Goal: Transaction & Acquisition: Purchase product/service

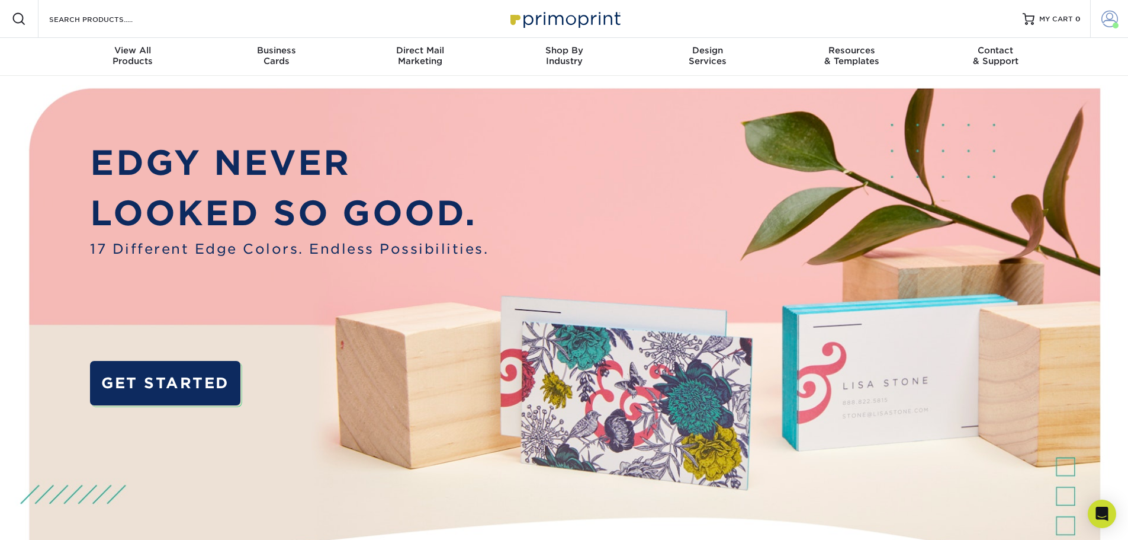
click at [1110, 25] on span at bounding box center [1110, 19] width 17 height 17
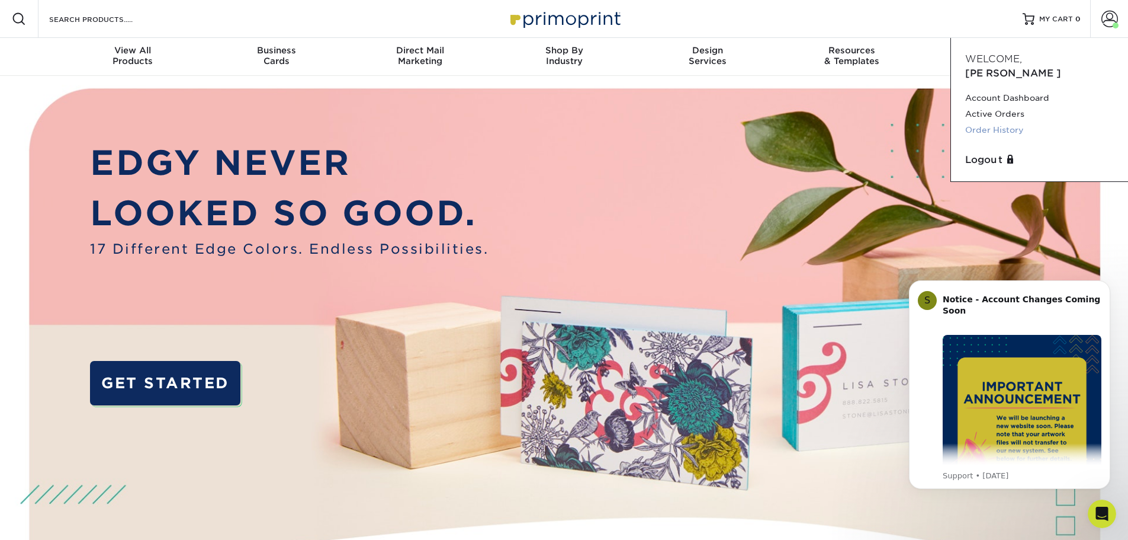
click at [987, 122] on link "Order History" at bounding box center [1039, 130] width 149 height 16
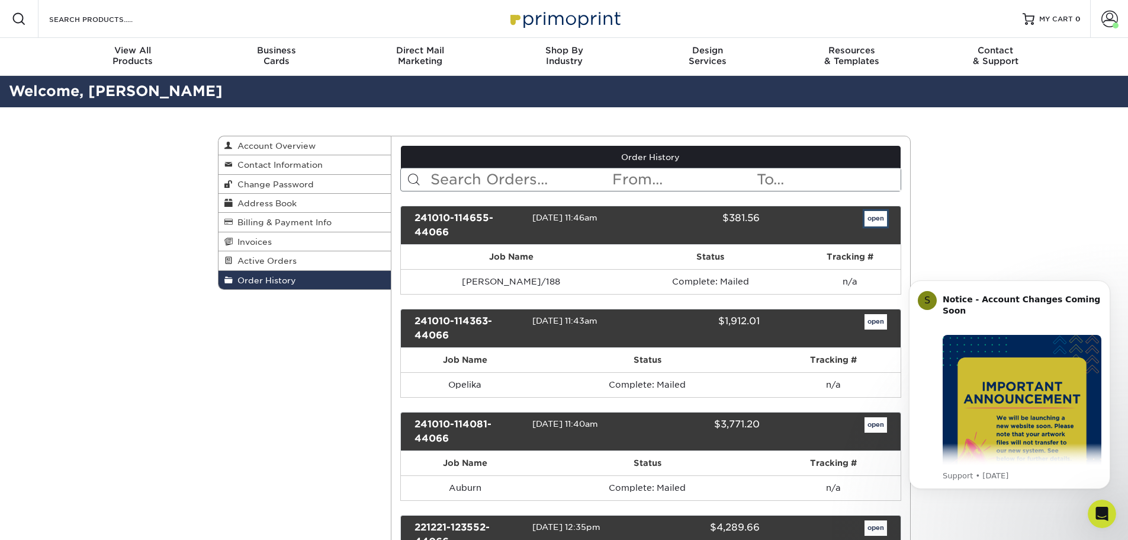
click at [881, 226] on link "open" at bounding box center [876, 218] width 23 height 15
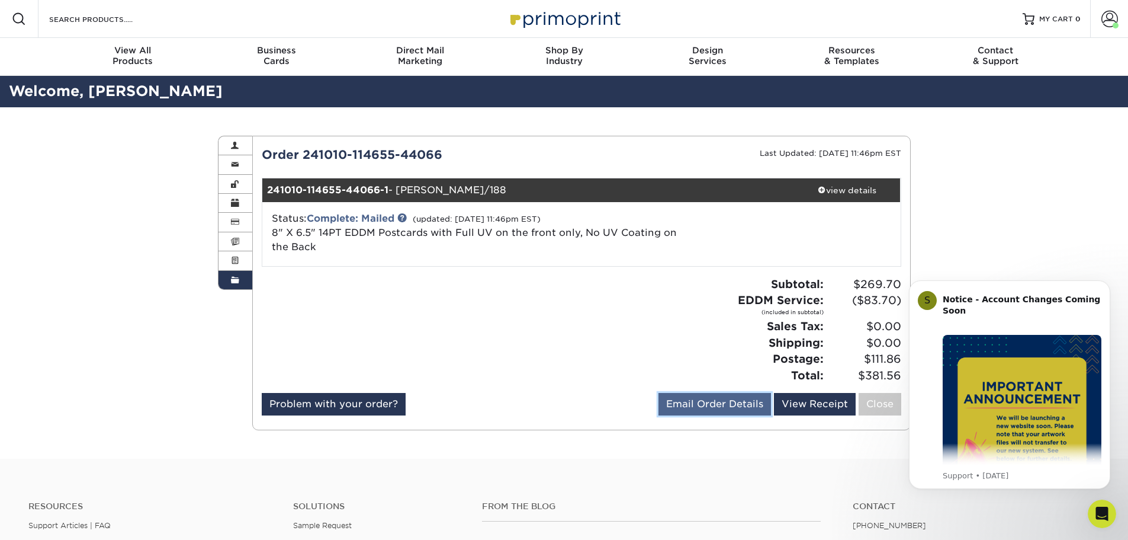
click at [734, 412] on link "Email Order Details" at bounding box center [715, 404] width 113 height 23
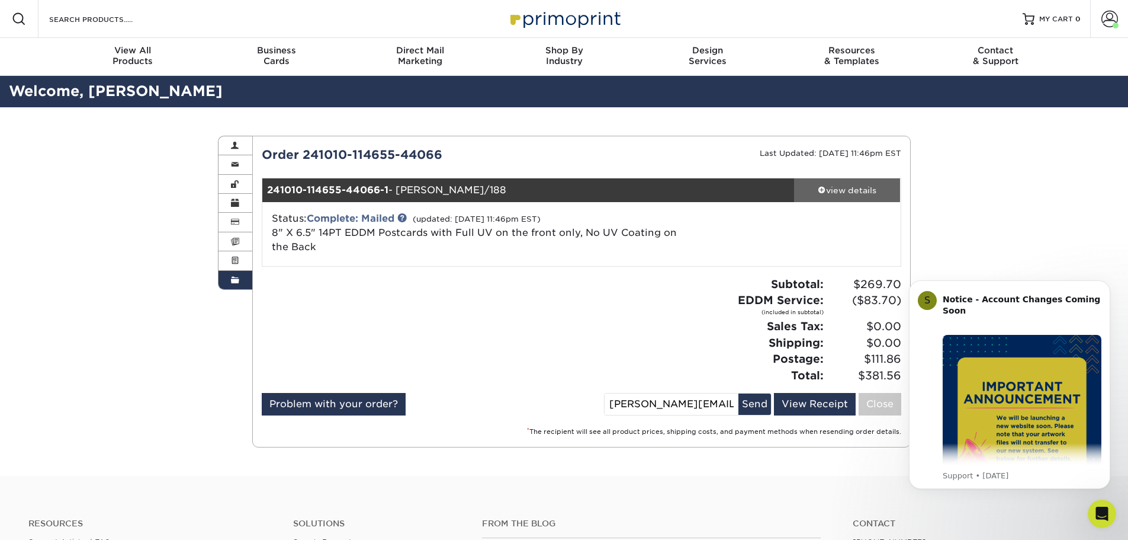
click at [822, 195] on div "view details" at bounding box center [847, 190] width 107 height 12
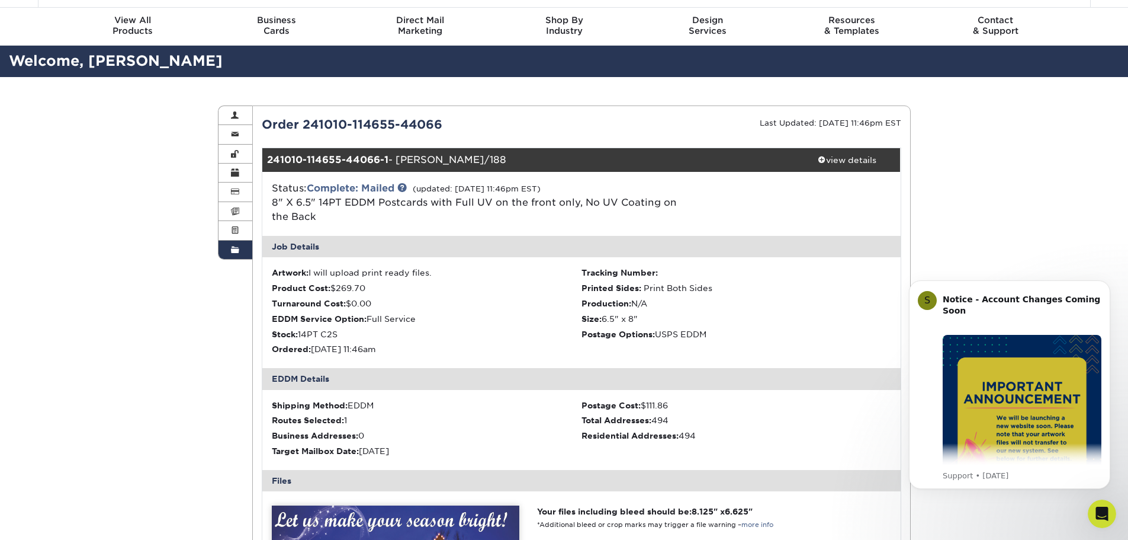
scroll to position [59, 0]
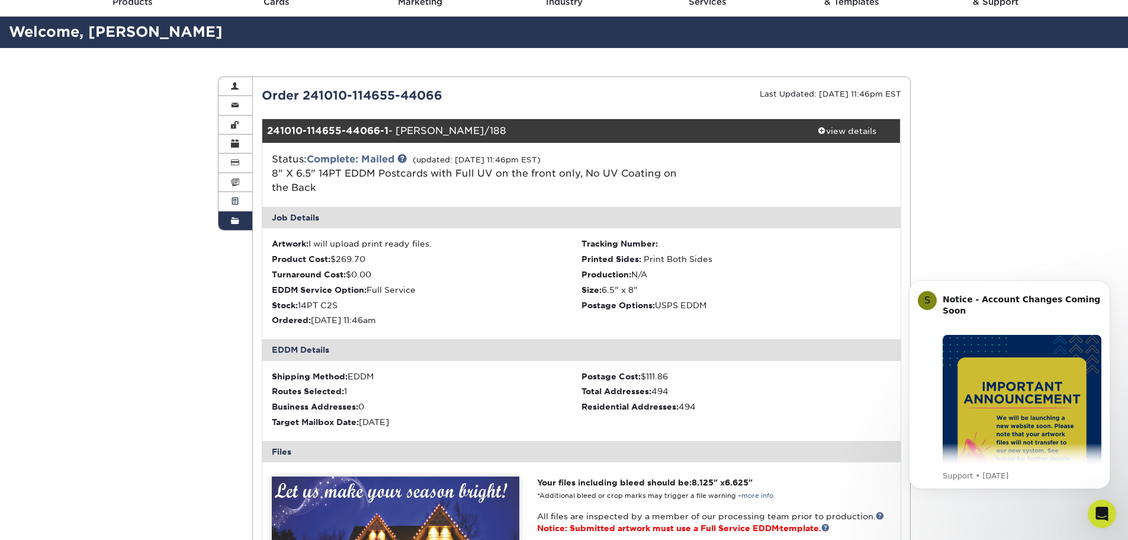
click at [239, 204] on link "Active Orders" at bounding box center [236, 201] width 34 height 19
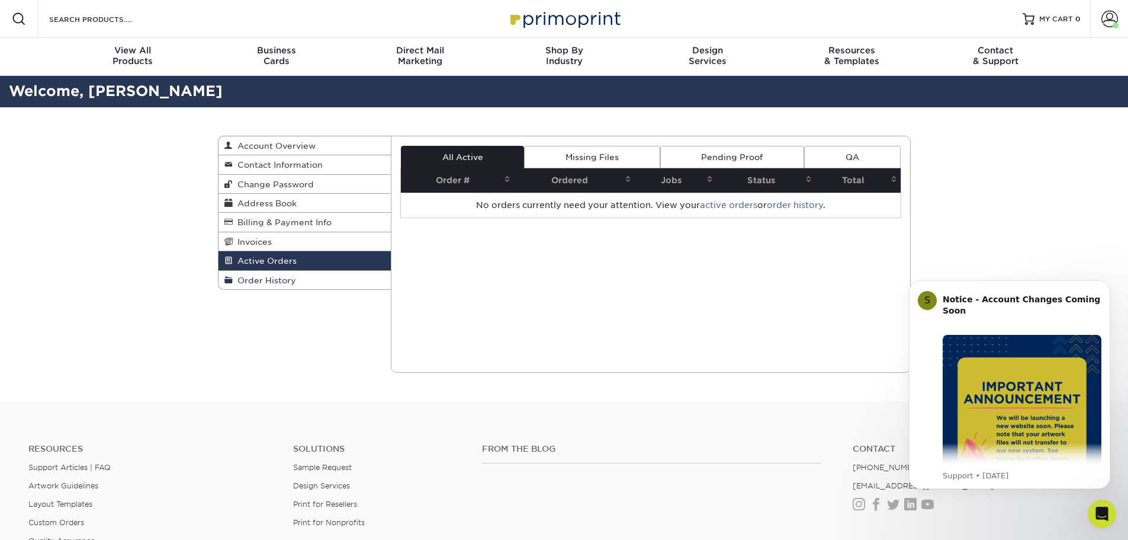
click at [272, 278] on span "Order History" at bounding box center [264, 279] width 63 height 9
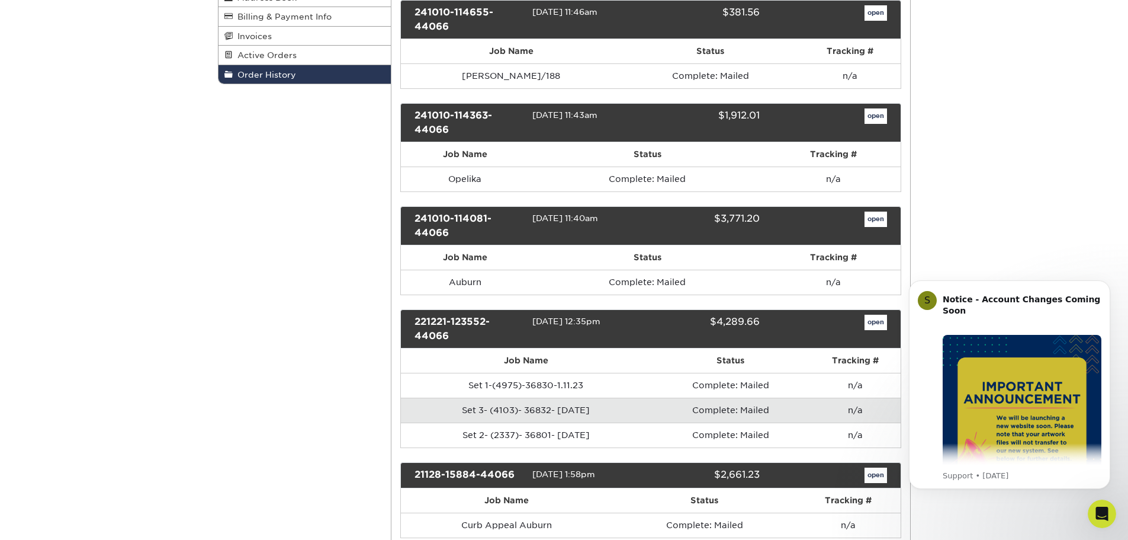
scroll to position [178, 0]
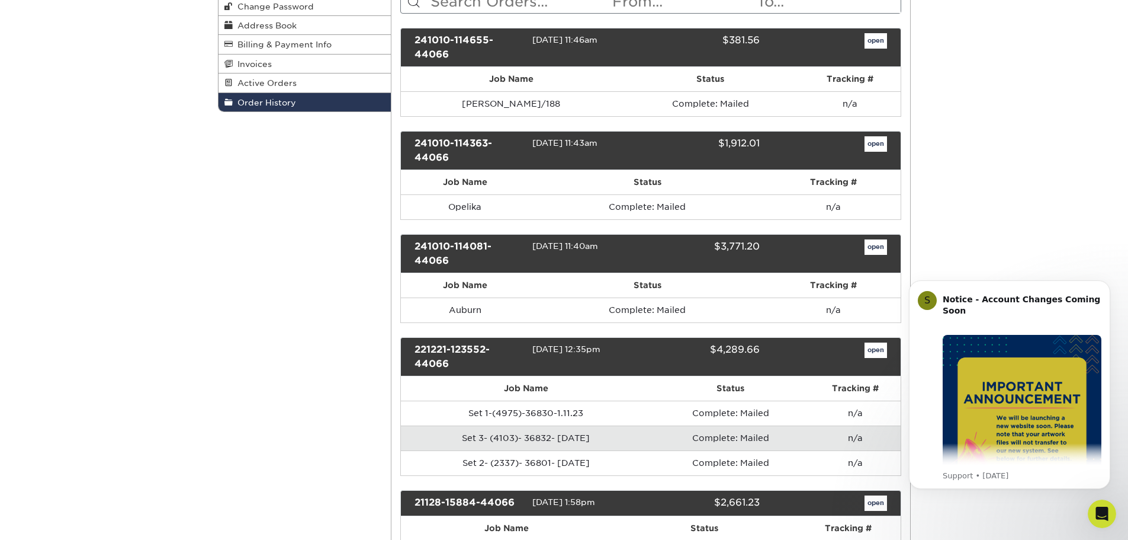
click at [879, 153] on div "open" at bounding box center [832, 150] width 127 height 28
click at [879, 149] on link "open" at bounding box center [876, 143] width 23 height 15
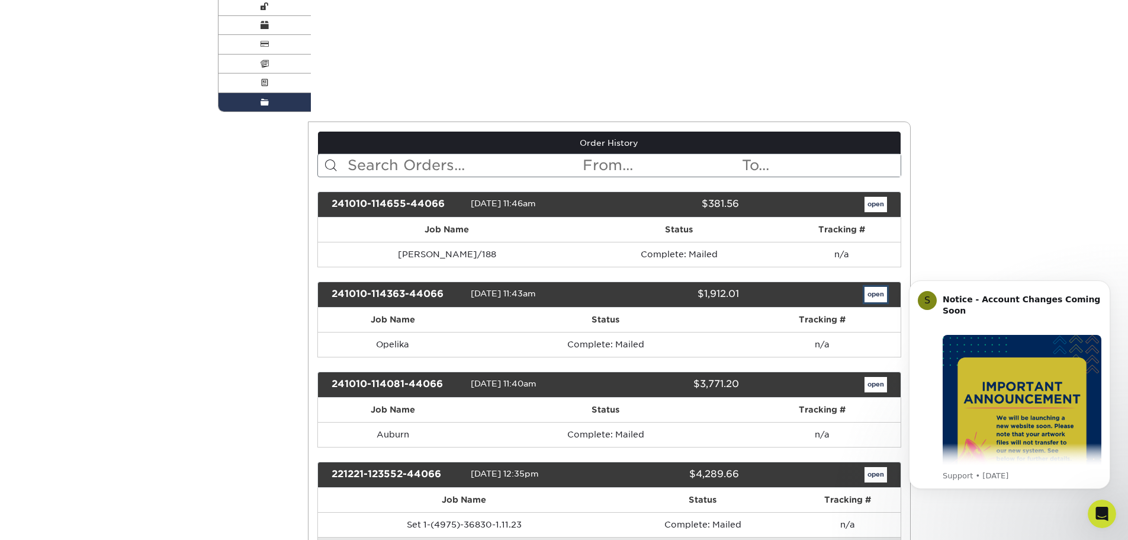
scroll to position [0, 0]
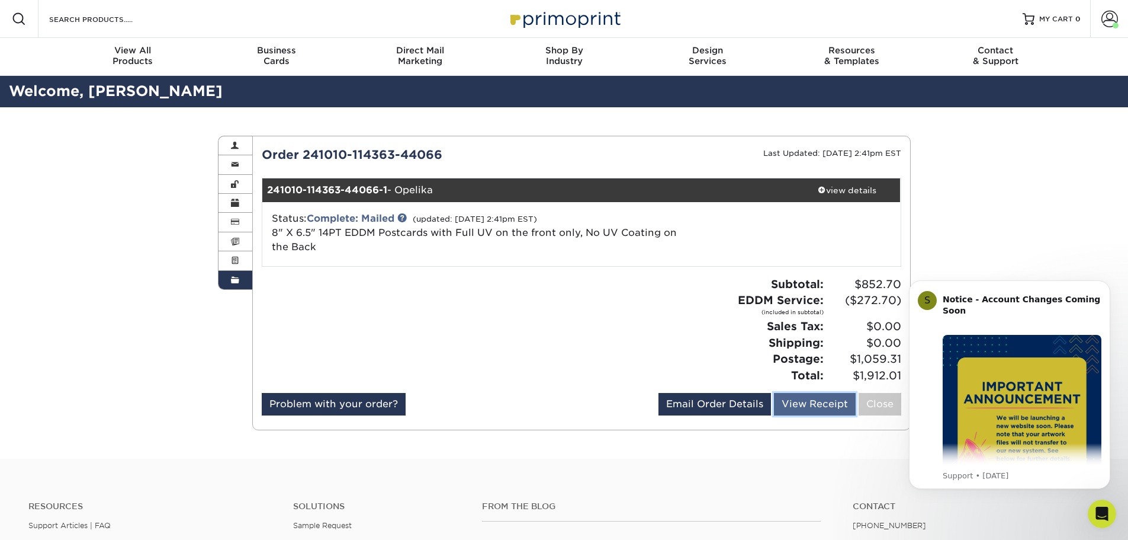
click at [808, 407] on link "View Receipt" at bounding box center [815, 404] width 82 height 23
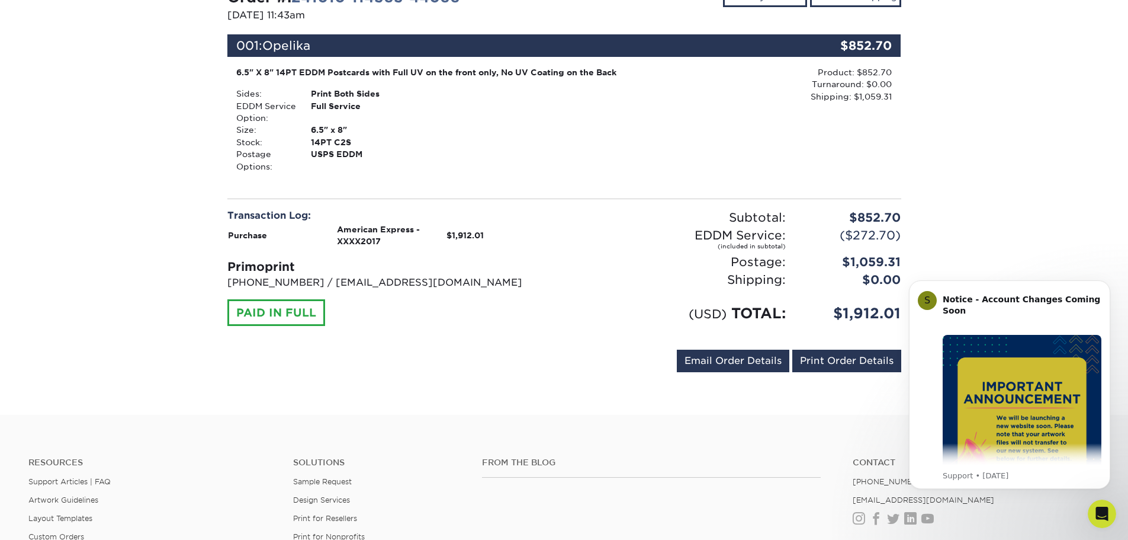
scroll to position [178, 0]
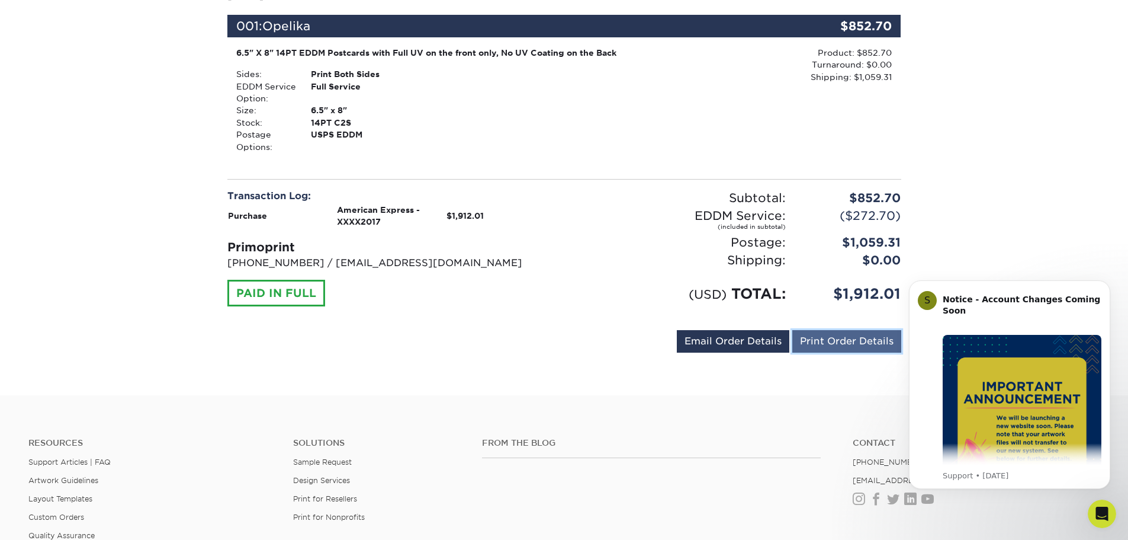
drag, startPoint x: 826, startPoint y: 345, endPoint x: 22, endPoint y: 206, distance: 815.7
click at [826, 345] on link "Print Order Details" at bounding box center [846, 341] width 109 height 23
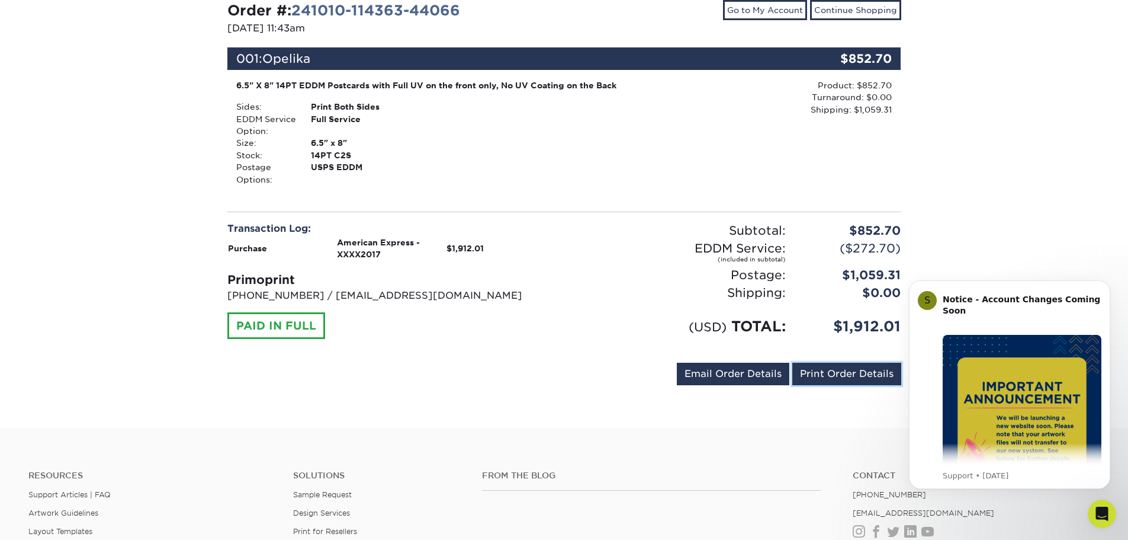
scroll to position [118, 0]
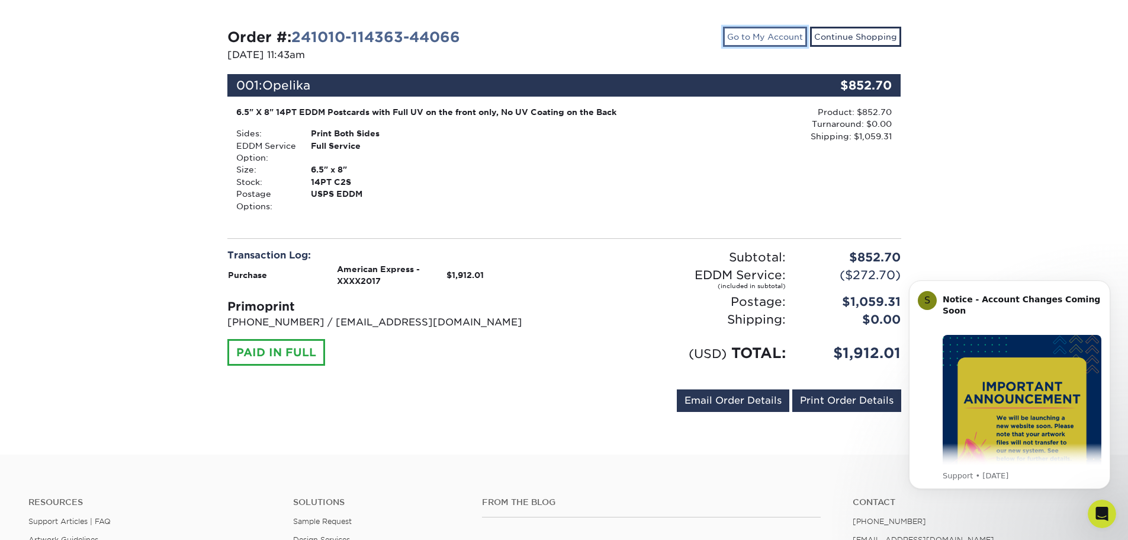
click at [769, 35] on link "Go to My Account" at bounding box center [765, 37] width 84 height 20
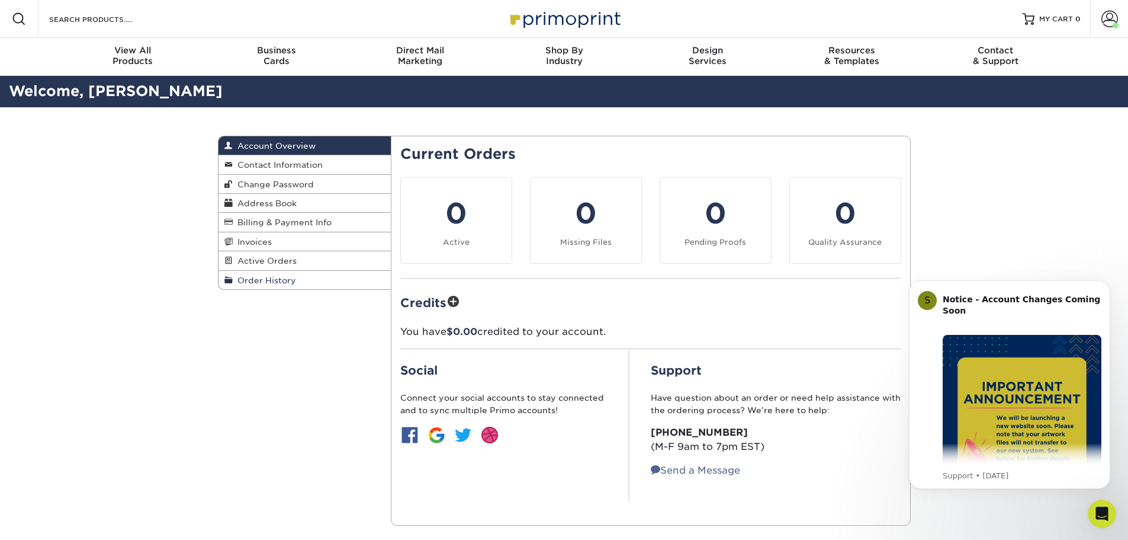
click at [278, 283] on span "Order History" at bounding box center [264, 279] width 63 height 9
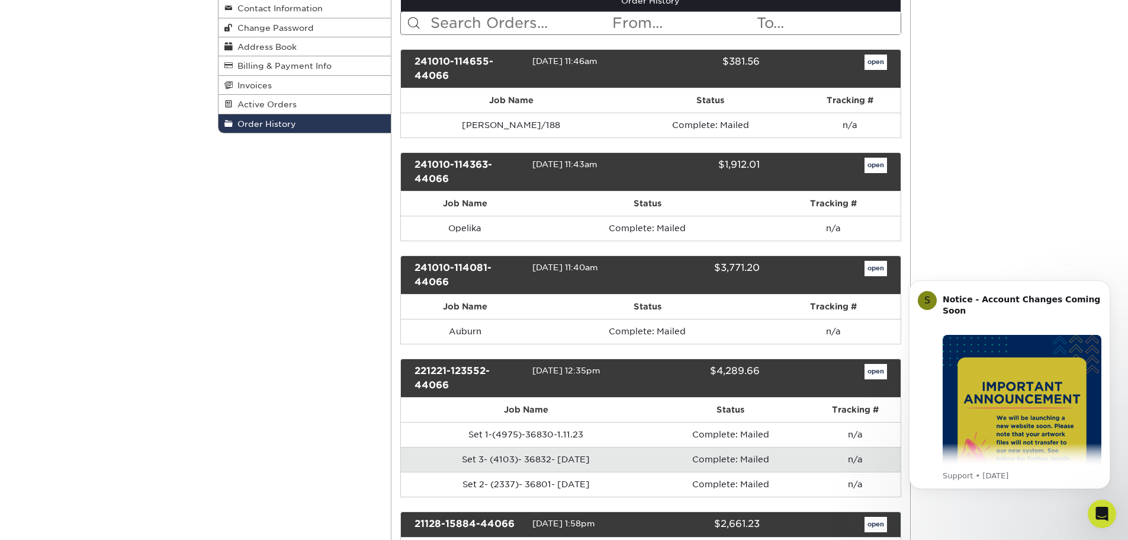
scroll to position [178, 0]
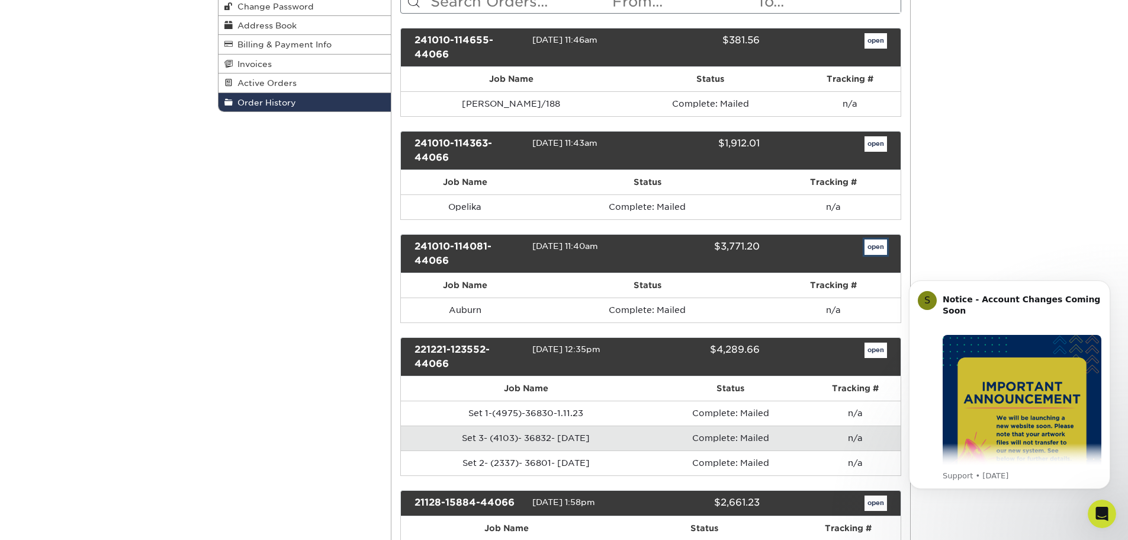
click at [878, 243] on link "open" at bounding box center [876, 246] width 23 height 15
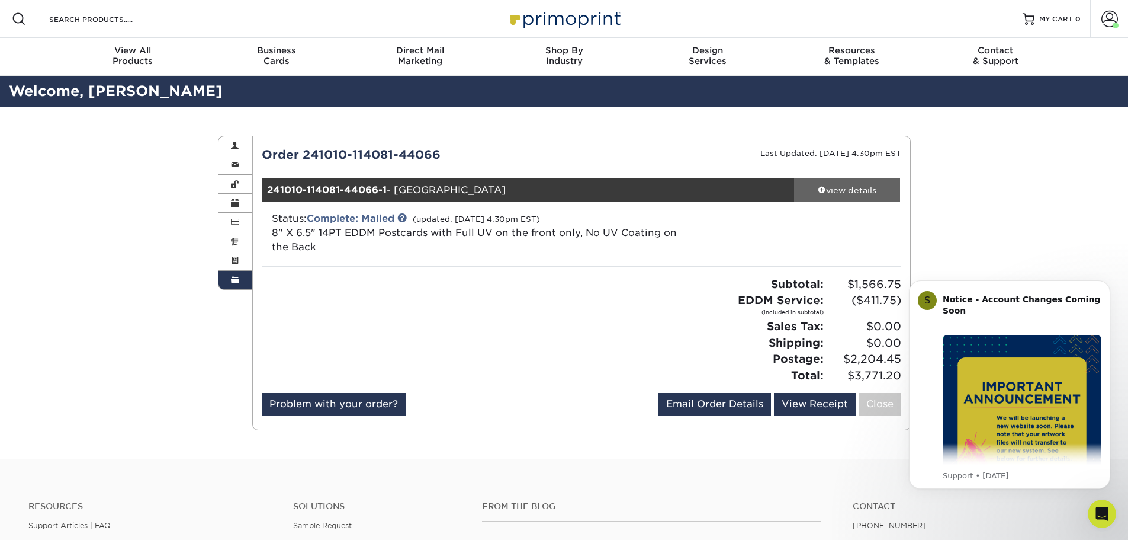
click at [850, 194] on div "view details" at bounding box center [847, 190] width 107 height 12
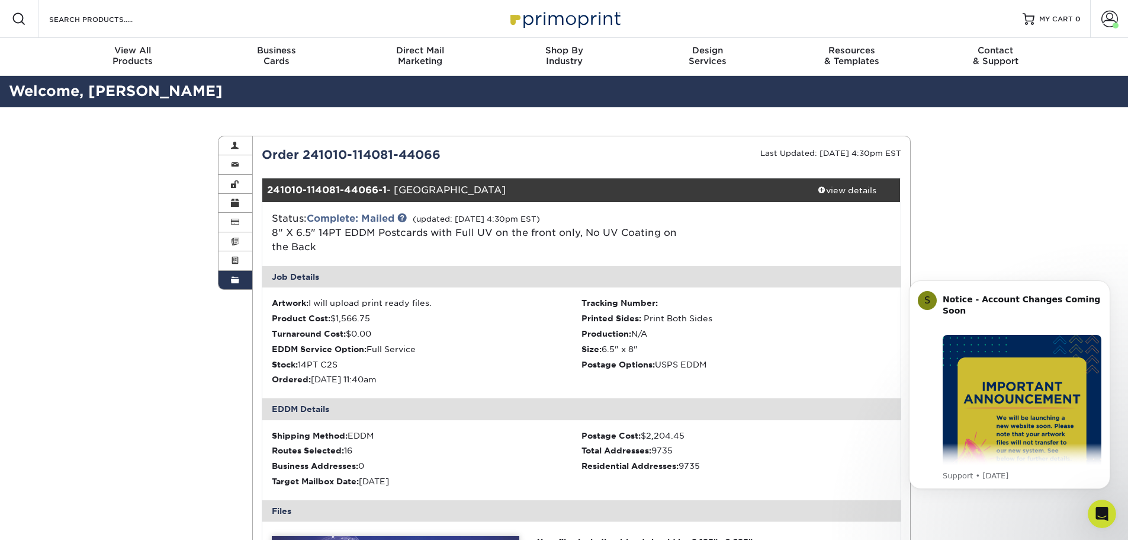
click at [236, 283] on span at bounding box center [235, 279] width 8 height 9
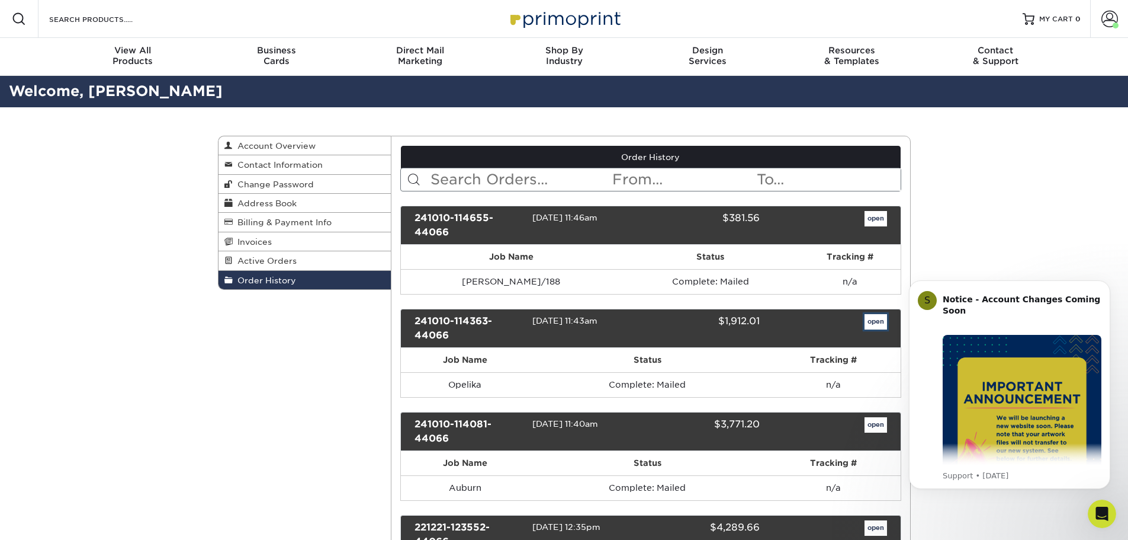
click at [875, 323] on link "open" at bounding box center [876, 321] width 23 height 15
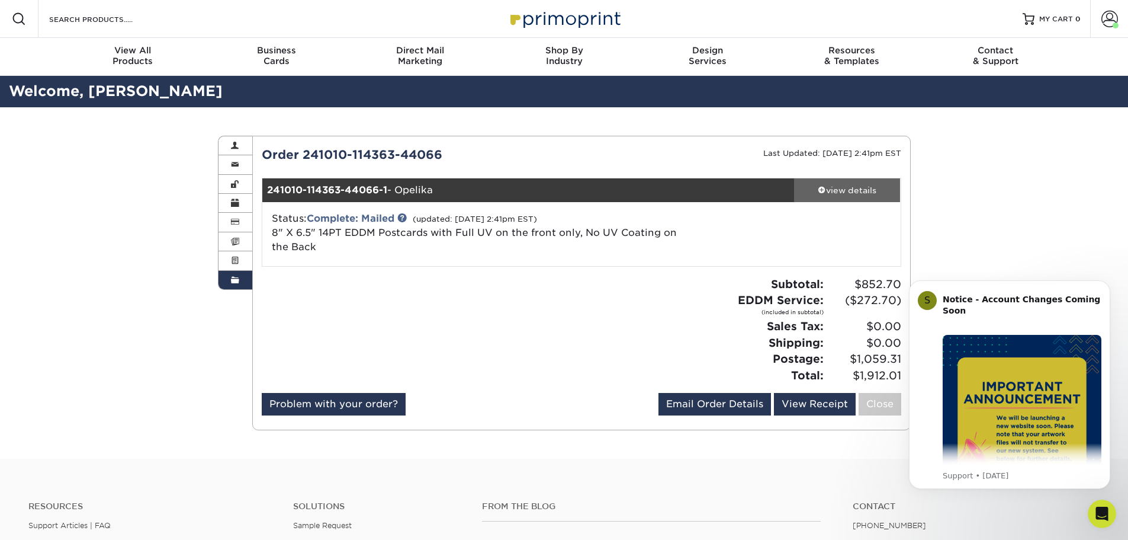
click at [882, 191] on div "view details" at bounding box center [847, 190] width 107 height 12
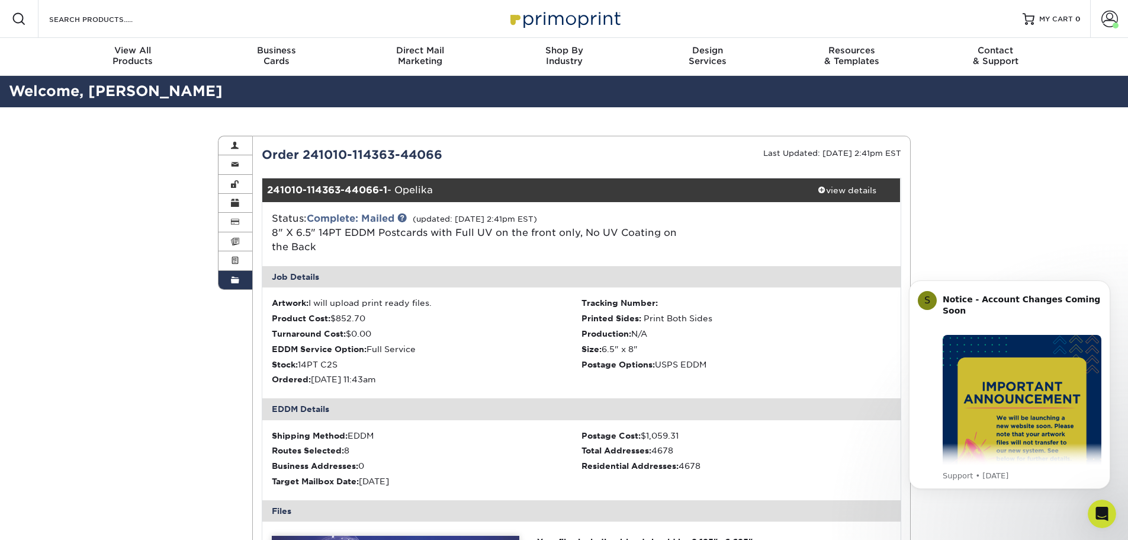
click at [240, 283] on link "Order History" at bounding box center [236, 280] width 34 height 18
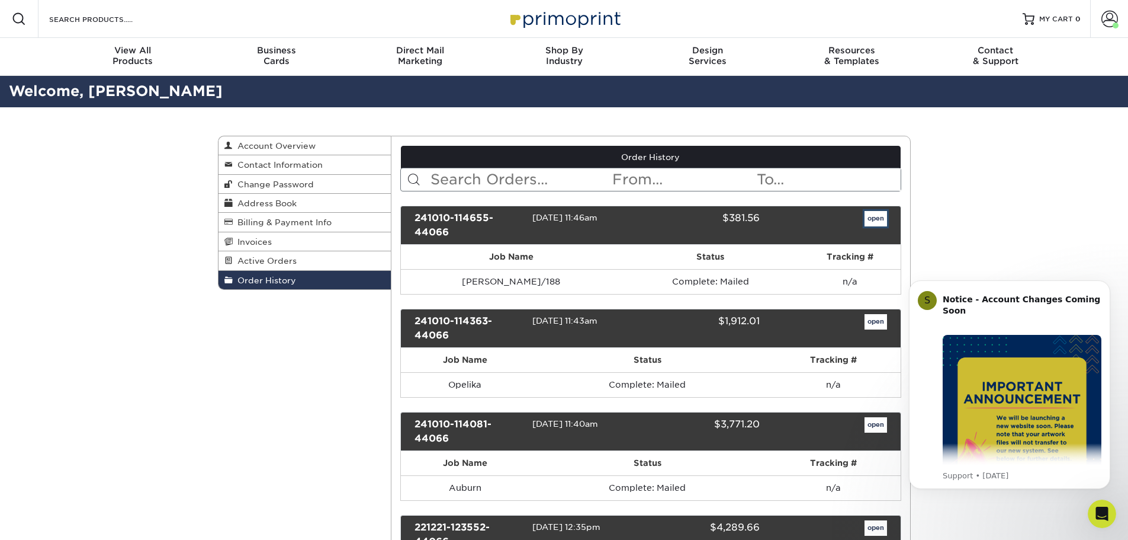
click at [866, 222] on link "open" at bounding box center [876, 218] width 23 height 15
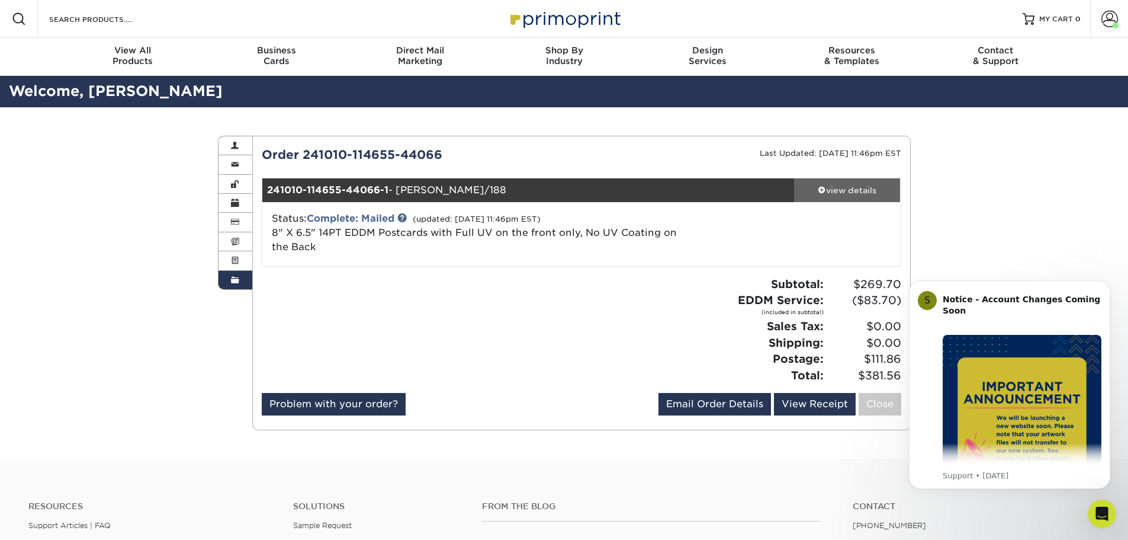
click at [868, 190] on div "view details" at bounding box center [847, 190] width 107 height 12
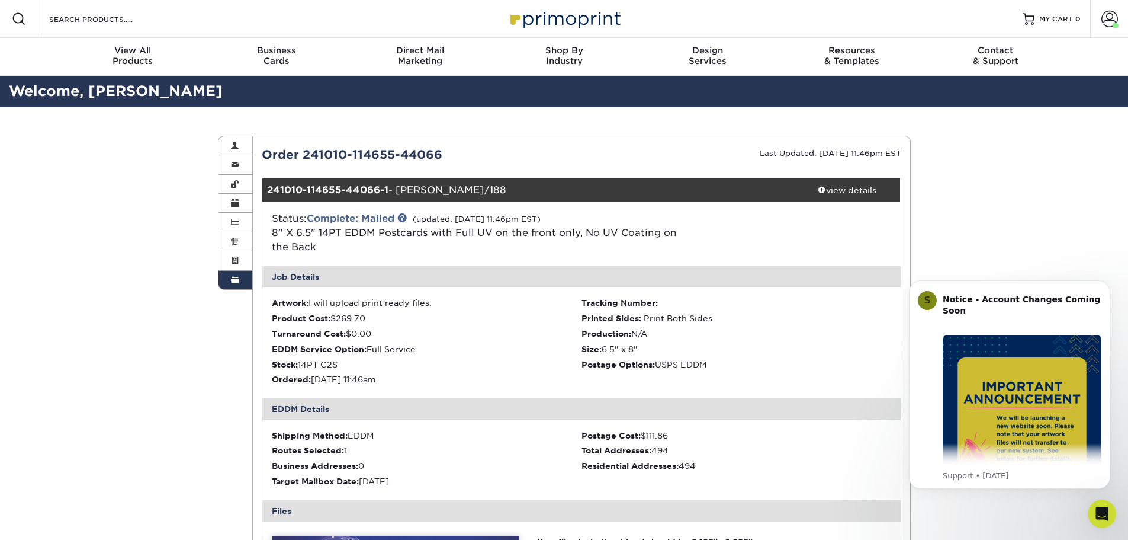
click at [551, 20] on img at bounding box center [564, 18] width 118 height 25
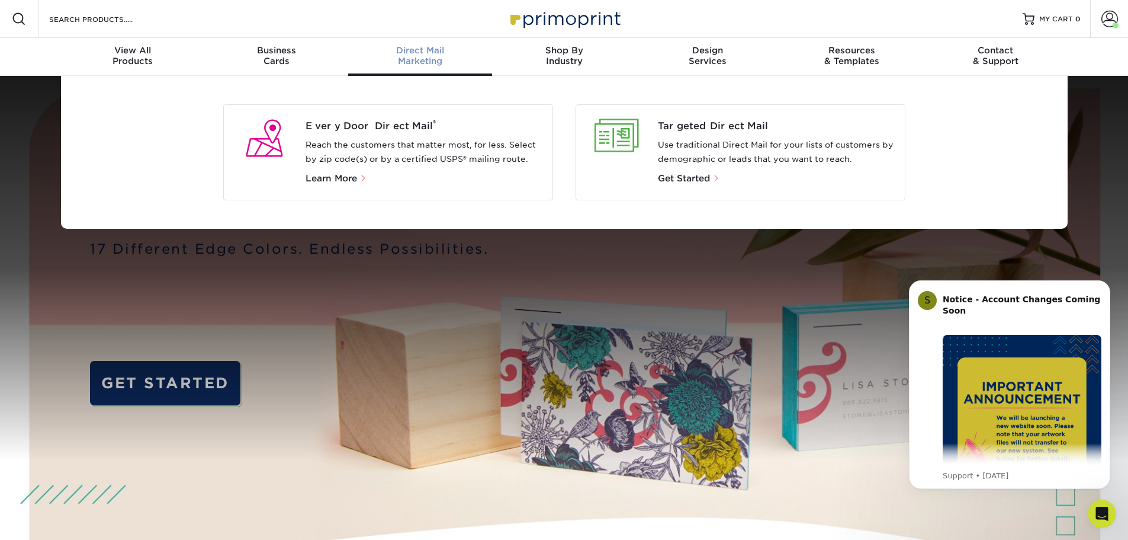
click at [426, 54] on span "Direct Mail" at bounding box center [420, 50] width 144 height 11
click at [333, 152] on p "Reach the customers that matter most, for less. Select by zip code(s) or by a c…" at bounding box center [424, 152] width 237 height 28
click at [329, 130] on span "Every Door Direct Mail ®" at bounding box center [424, 126] width 237 height 14
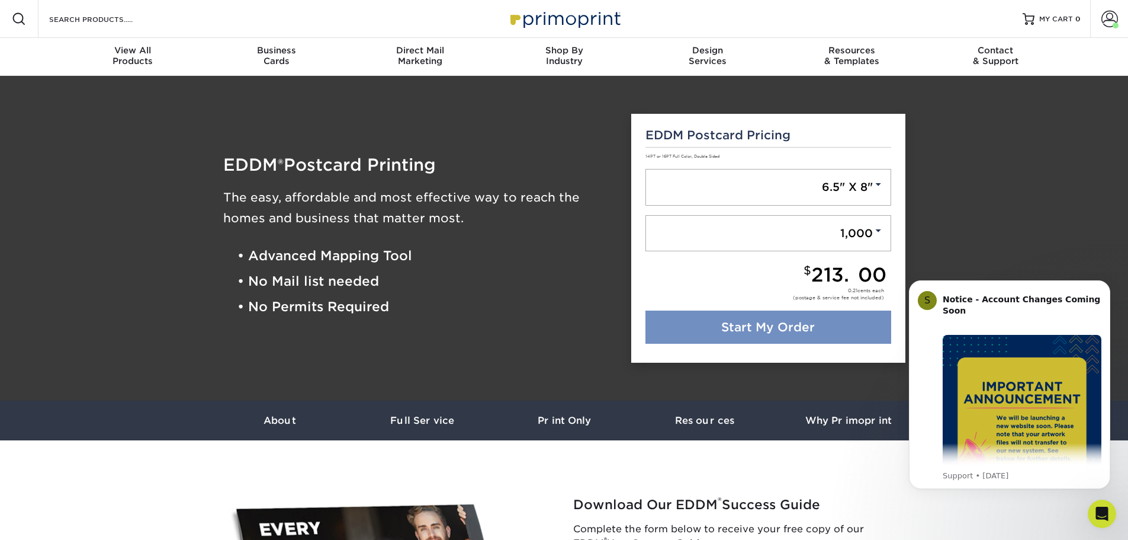
click at [736, 320] on link "Start My Order" at bounding box center [769, 326] width 246 height 33
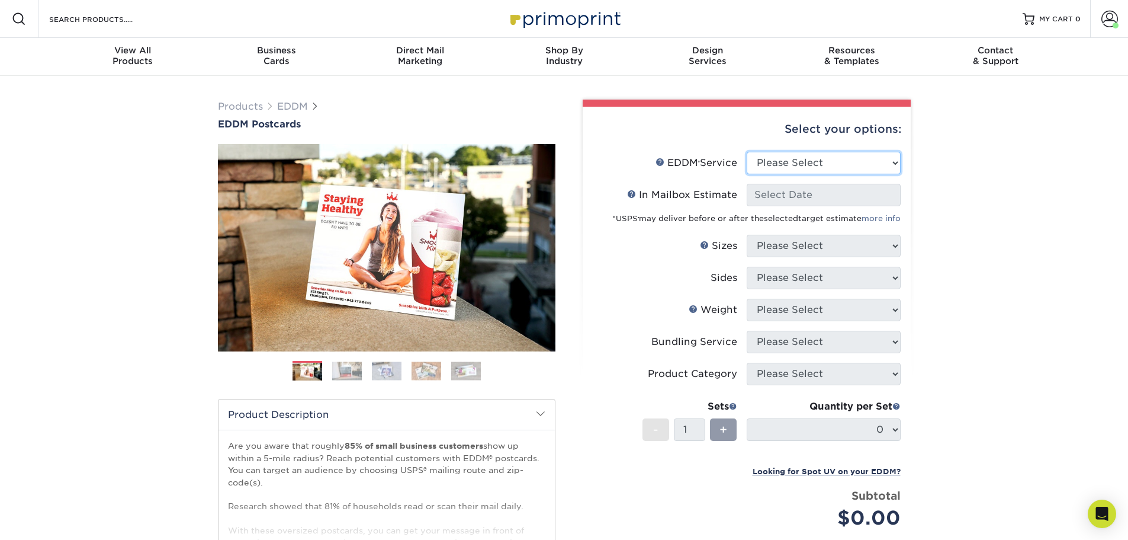
click at [824, 161] on select "Please Select Full Service Print Only" at bounding box center [824, 163] width 154 height 23
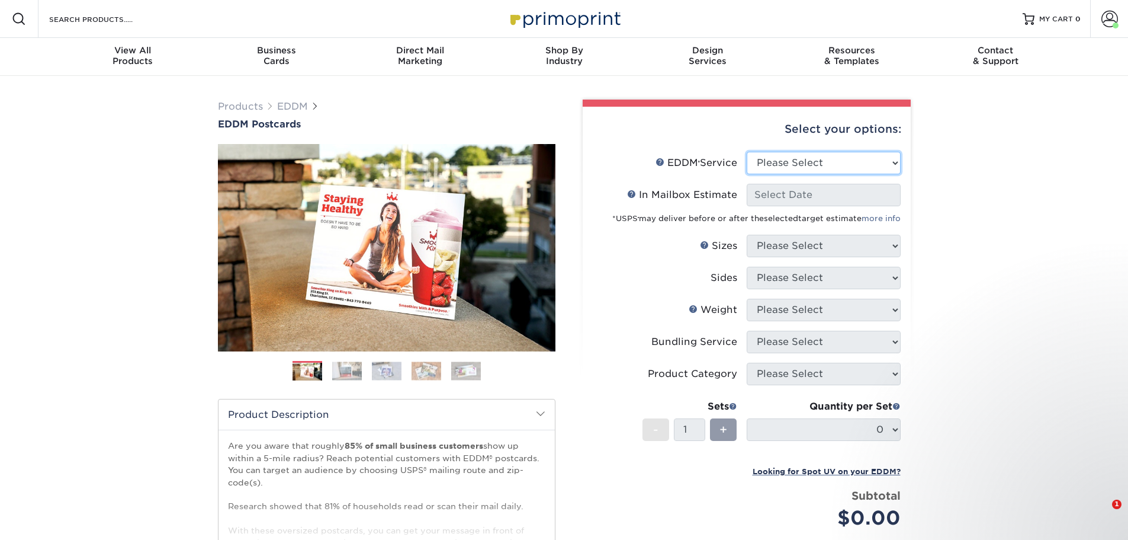
select select "full_service"
click at [747, 152] on select "Please Select Full Service Print Only" at bounding box center [824, 163] width 154 height 23
select select "-1"
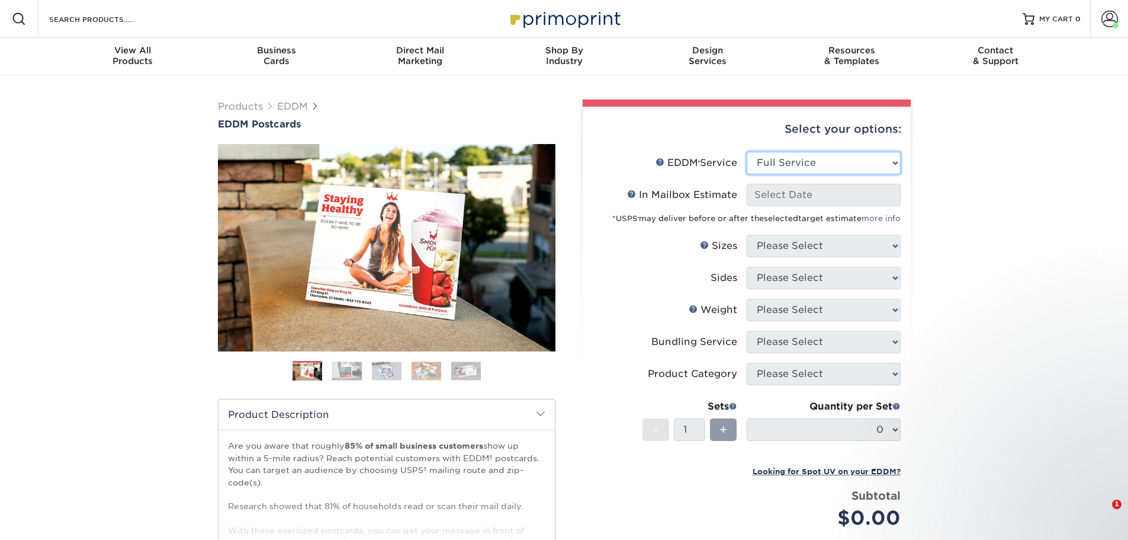
select select "-1"
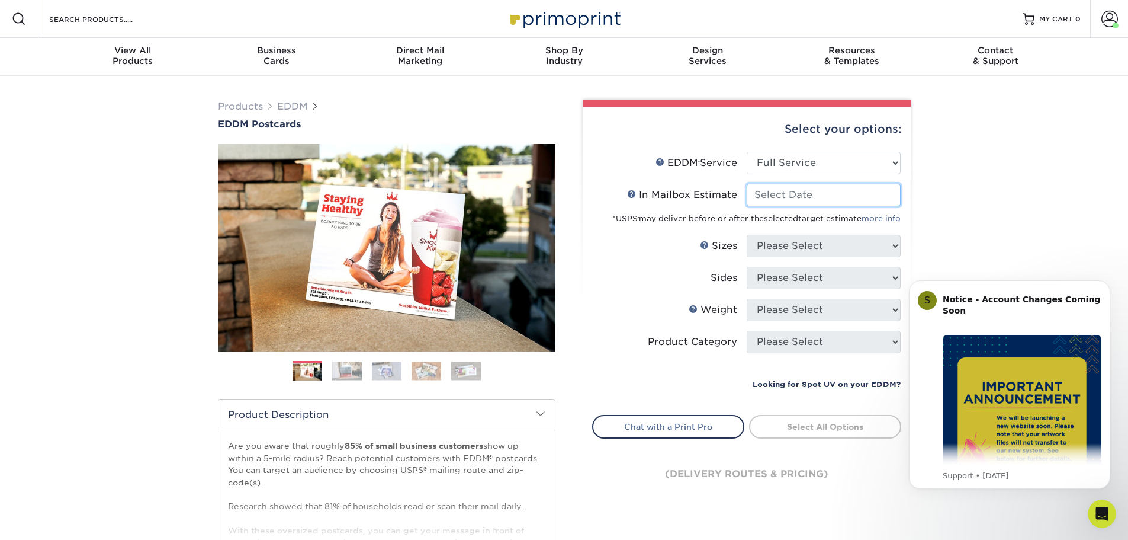
click at [808, 201] on input "In Mailbox Estimate Help In Mailbox Estimate" at bounding box center [824, 195] width 154 height 23
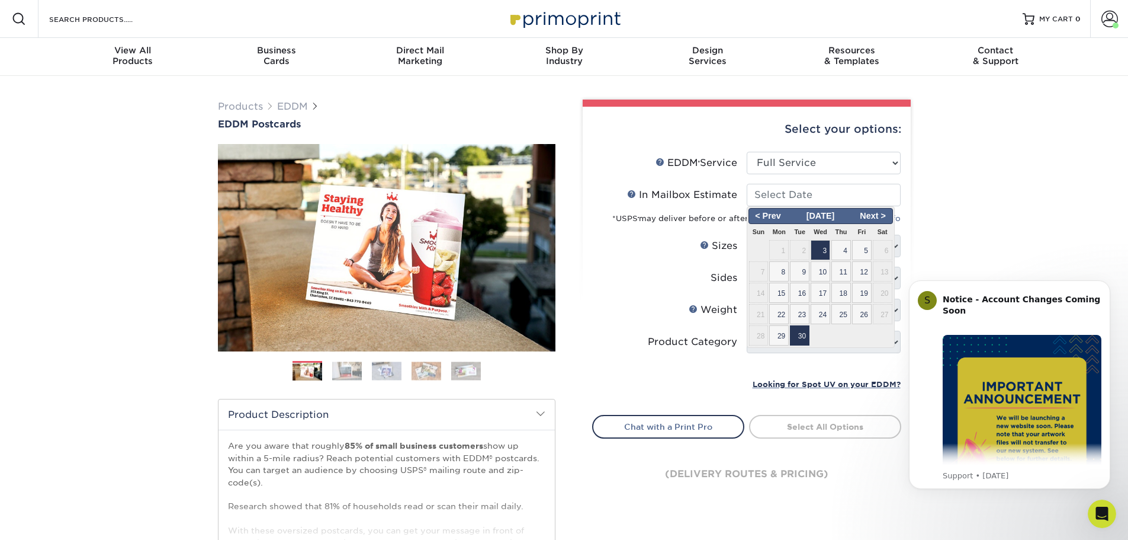
click at [803, 335] on span "30" at bounding box center [800, 335] width 20 height 20
type input "[DATE]"
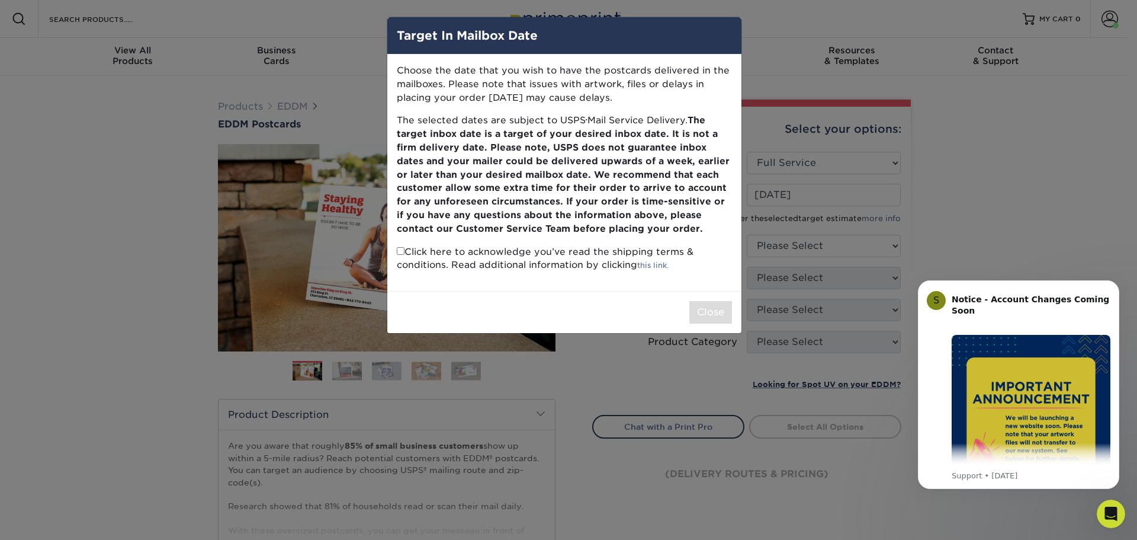
click at [402, 251] on input "checkbox" at bounding box center [401, 251] width 8 height 8
checkbox input "true"
click at [694, 312] on button "Close" at bounding box center [710, 312] width 43 height 23
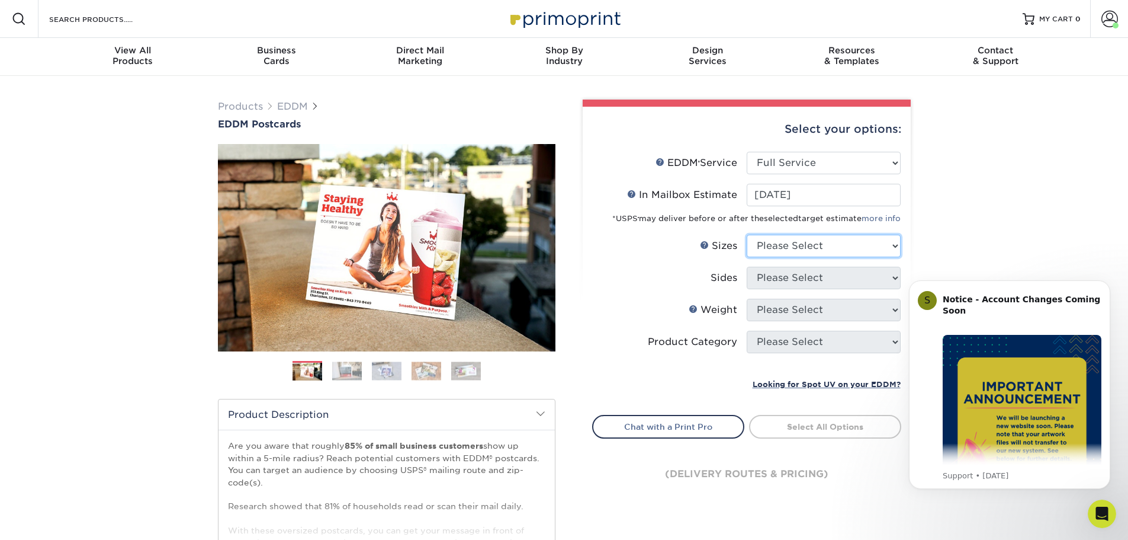
click at [813, 247] on select "Please Select 4.5" x 12" 6" x 12" 6.5" x 8" 6.5" x 9" 6.5" x 12" 7" x 8.5" 8" x…" at bounding box center [824, 246] width 154 height 23
select select "8.00x10.00"
click at [747, 235] on select "Please Select 4.5" x 12" 6" x 12" 6.5" x 8" 6.5" x 9" 6.5" x 12" 7" x 8.5" 8" x…" at bounding box center [824, 246] width 154 height 23
click at [797, 274] on select "Please Select Print Both Sides Print Front Only" at bounding box center [824, 278] width 154 height 23
select select "13abbda7-1d64-4f25-8bb2-c179b224825d"
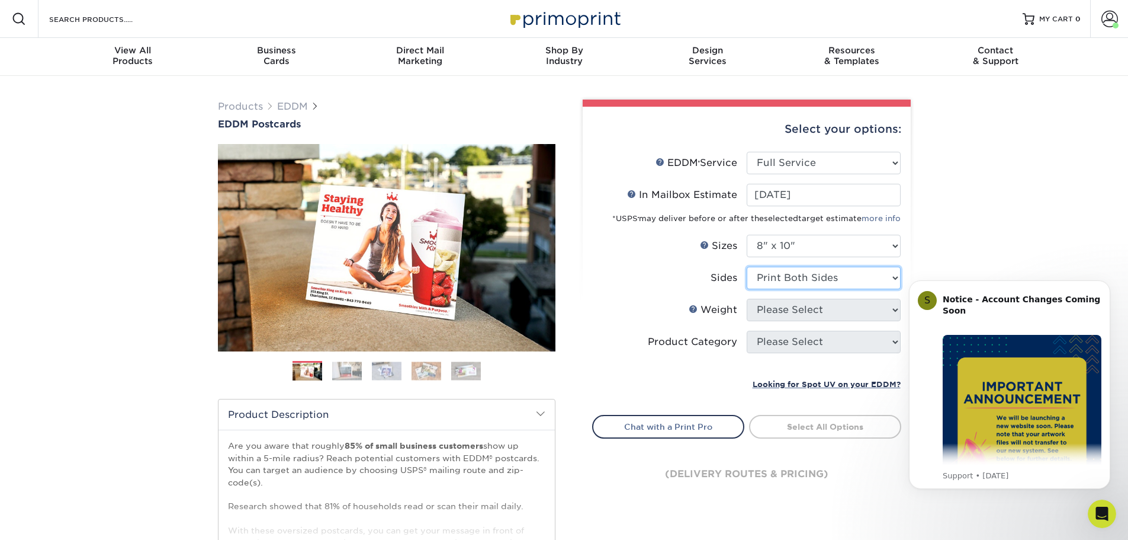
click at [747, 267] on select "Please Select Print Both Sides Print Front Only" at bounding box center [824, 278] width 154 height 23
click at [798, 310] on select "Please Select 16PT 14PT" at bounding box center [824, 309] width 154 height 23
select select "16PT"
click at [747, 298] on select "Please Select 16PT 14PT" at bounding box center [824, 309] width 154 height 23
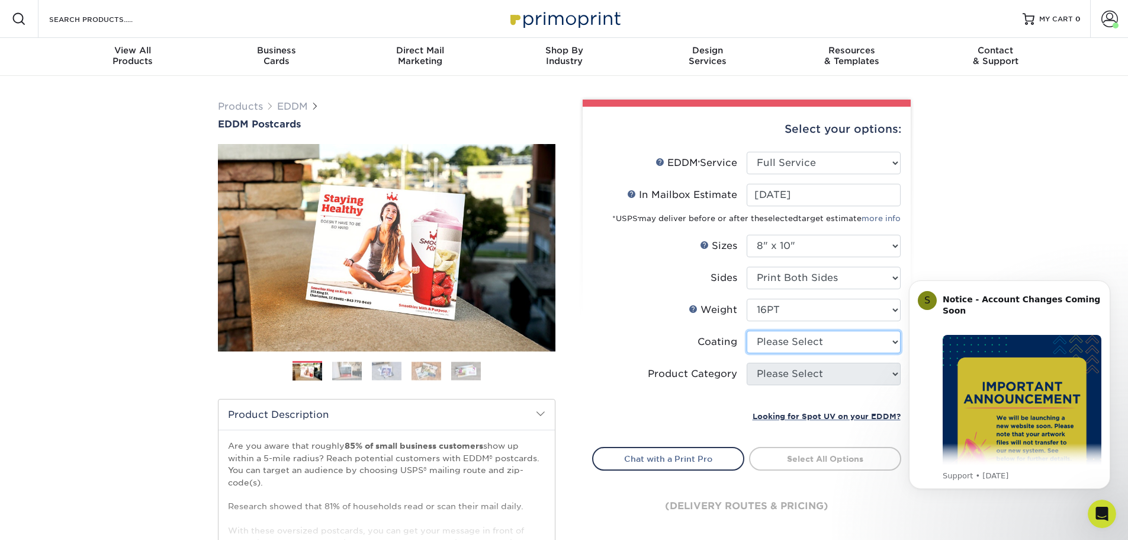
click at [794, 348] on select at bounding box center [824, 341] width 154 height 23
select select "1e8116af-acfc-44b1-83dc-8181aa338834"
click at [747, 330] on select at bounding box center [824, 341] width 154 height 23
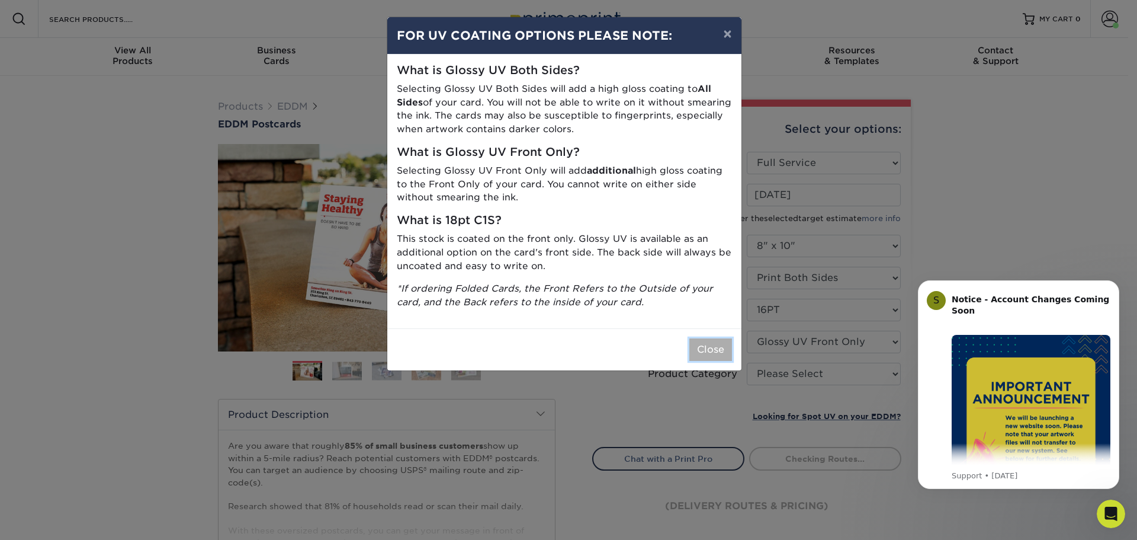
click at [720, 353] on button "Close" at bounding box center [710, 349] width 43 height 23
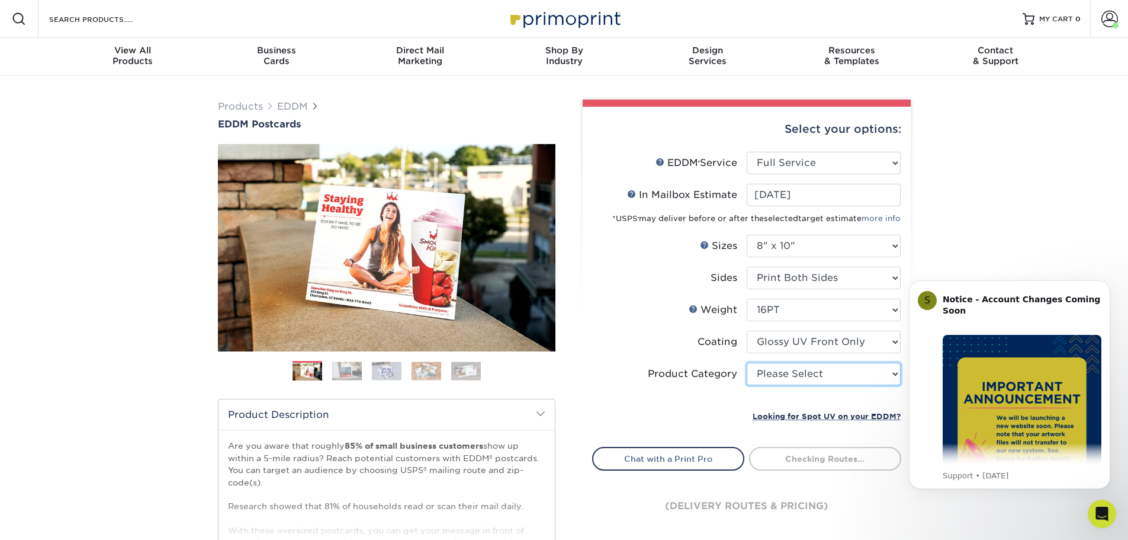
click at [778, 377] on select "Please Select Sell Sheets" at bounding box center [824, 373] width 154 height 23
click at [747, 362] on select "Please Select Sell Sheets" at bounding box center [824, 373] width 154 height 23
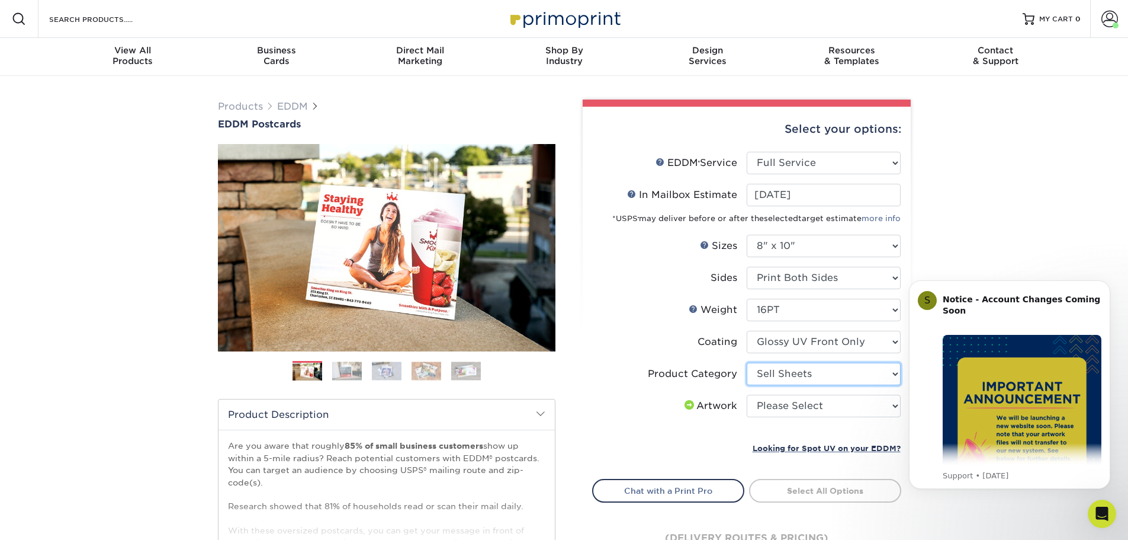
click at [787, 377] on select "Please Select Sell Sheets" at bounding box center [824, 373] width 154 height 23
click at [747, 362] on select "Please Select Sell Sheets" at bounding box center [824, 373] width 154 height 23
click at [779, 371] on select "Please Select Sell Sheets" at bounding box center [824, 373] width 154 height 23
select select "eddd4a87-9082-47bb-843b-3bca55f6c842"
click at [747, 362] on select "Please Select Sell Sheets" at bounding box center [824, 373] width 154 height 23
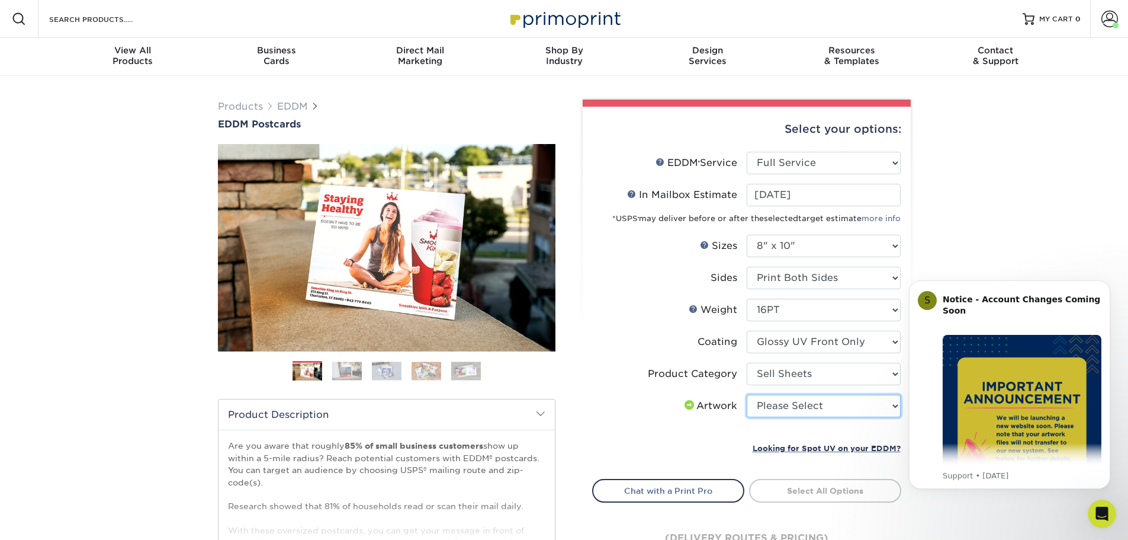
click at [781, 412] on select "Please Select I will upload files I need a design - $150" at bounding box center [824, 405] width 154 height 23
select select "upload"
click at [747, 394] on select "Please Select I will upload files I need a design - $150" at bounding box center [824, 405] width 154 height 23
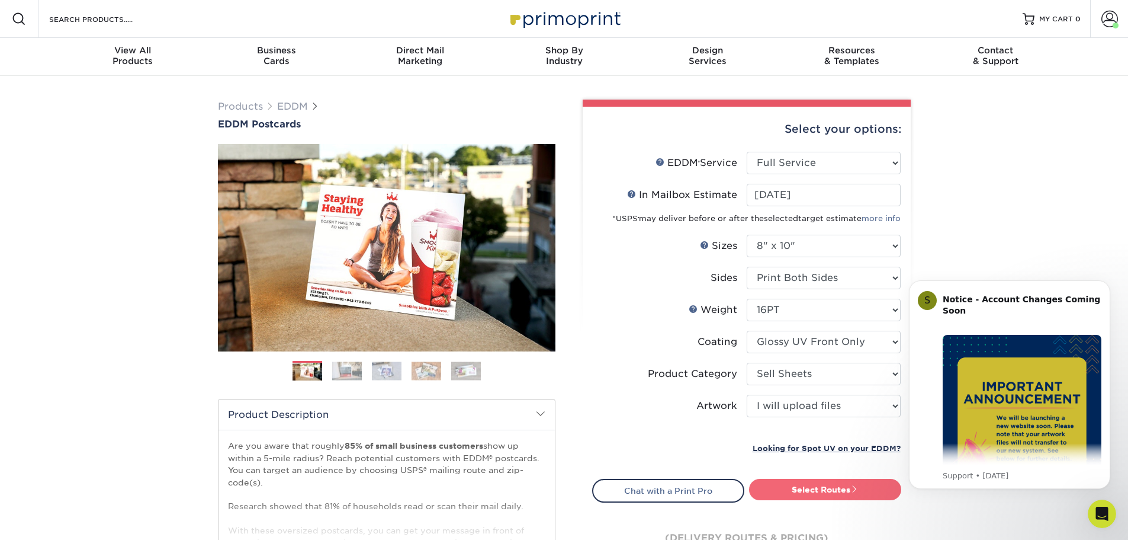
click at [816, 489] on link "Select Routes" at bounding box center [825, 489] width 152 height 21
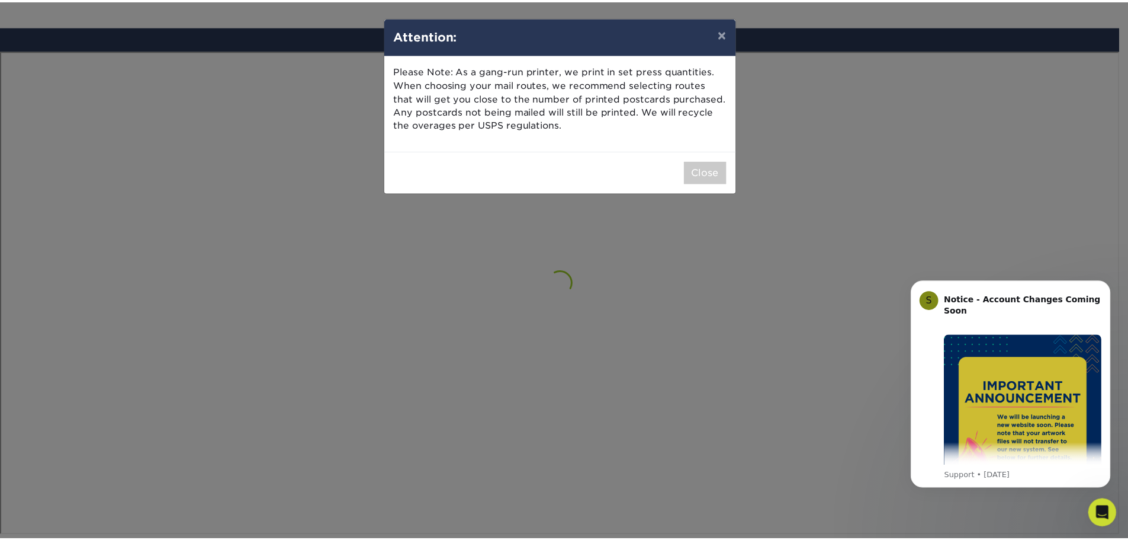
scroll to position [691, 0]
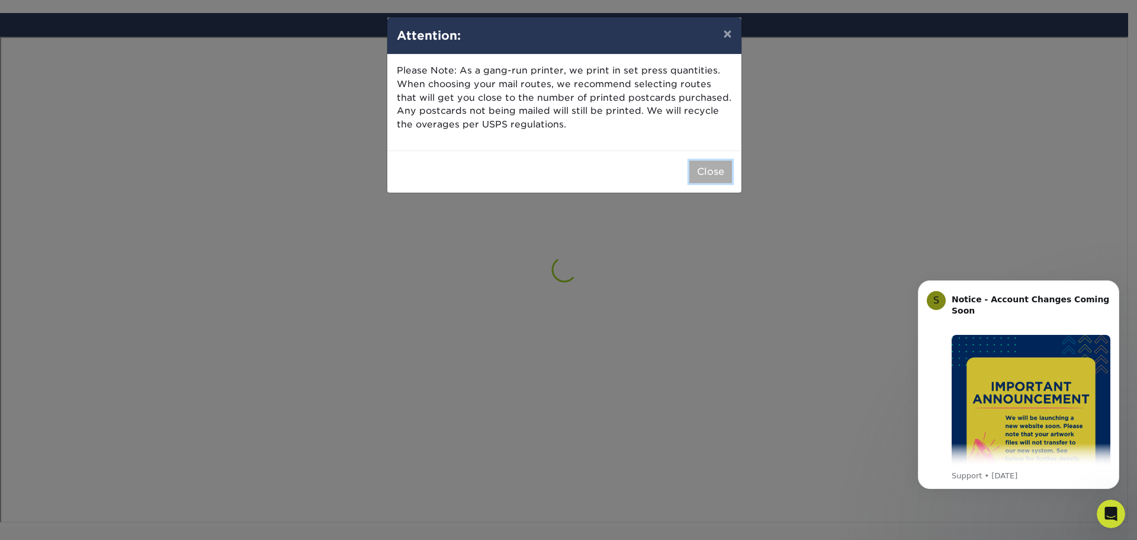
click at [711, 174] on button "Close" at bounding box center [710, 172] width 43 height 23
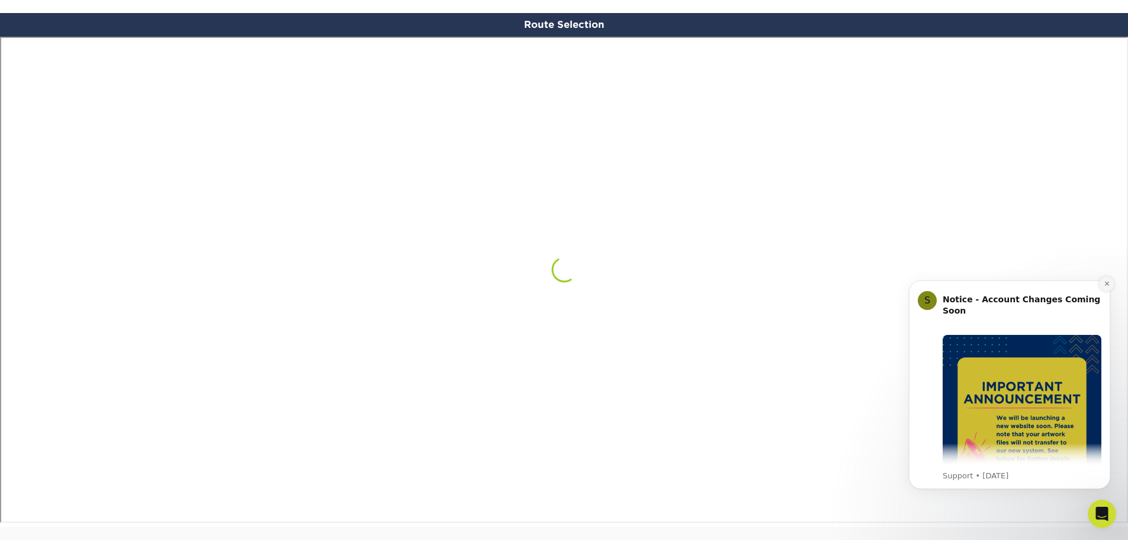
drag, startPoint x: 1106, startPoint y: 285, endPoint x: 2002, endPoint y: 548, distance: 933.1
click at [1106, 285] on icon "Dismiss notification" at bounding box center [1107, 283] width 7 height 7
